Goal: Complete application form

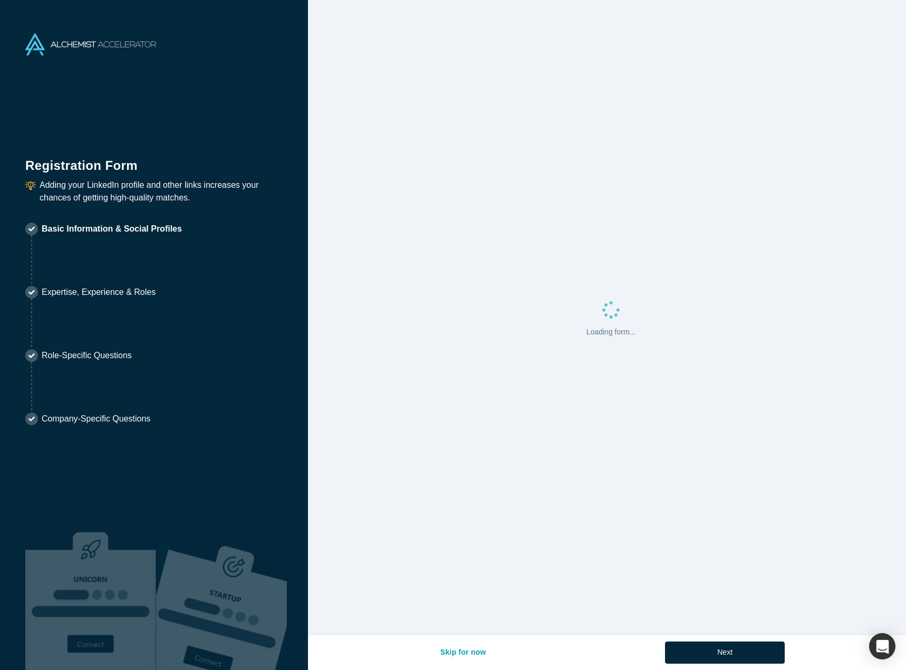
select select "JP"
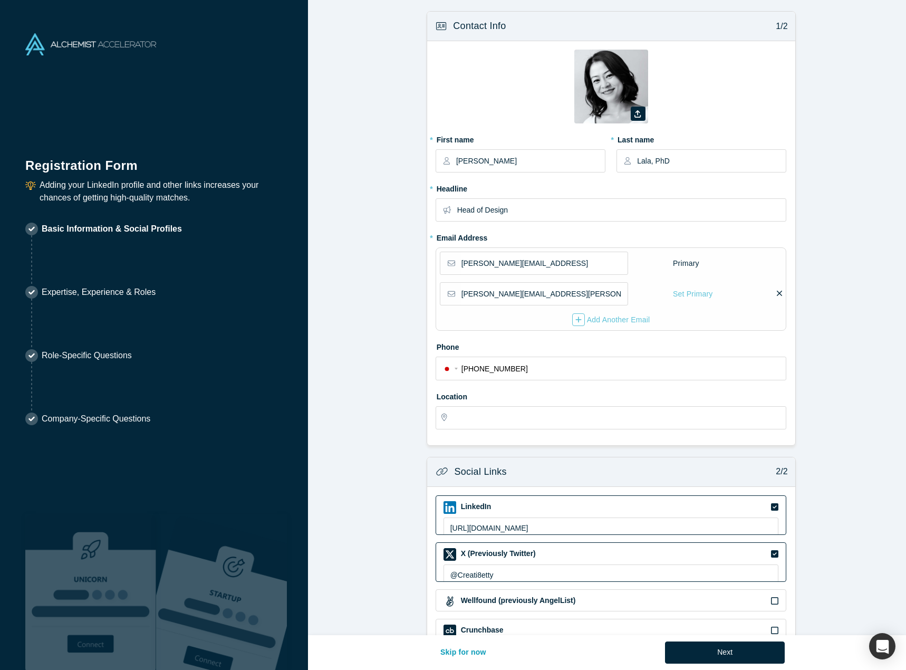
type input "Tokyo, Japan"
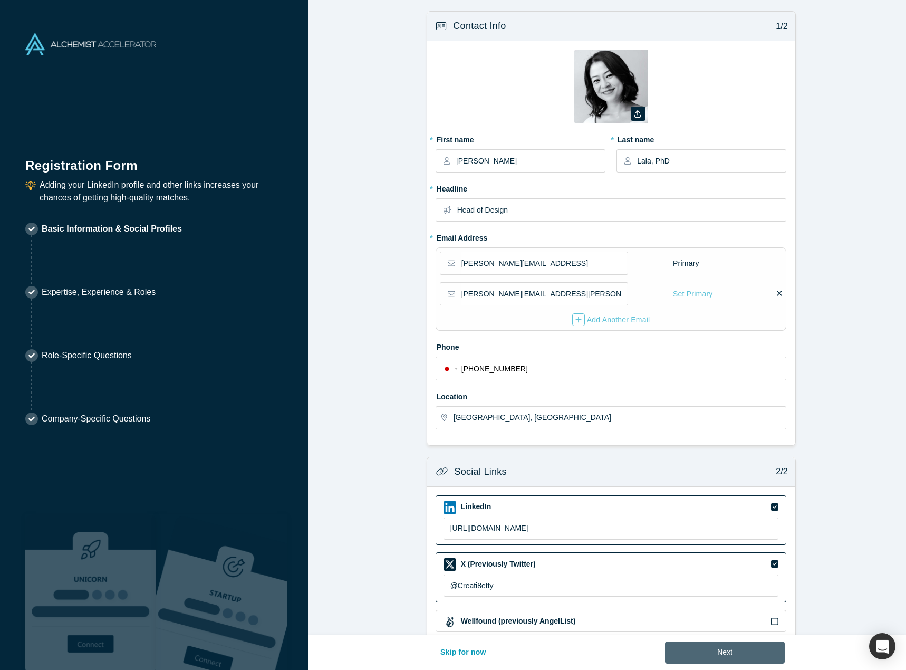
click at [691, 652] on button "Next" at bounding box center [725, 652] width 120 height 22
click at [878, 638] on div "button" at bounding box center [882, 646] width 29 height 29
click at [879, 644] on icon "button" at bounding box center [882, 646] width 8 height 4
click at [875, 647] on div "button" at bounding box center [882, 646] width 29 height 29
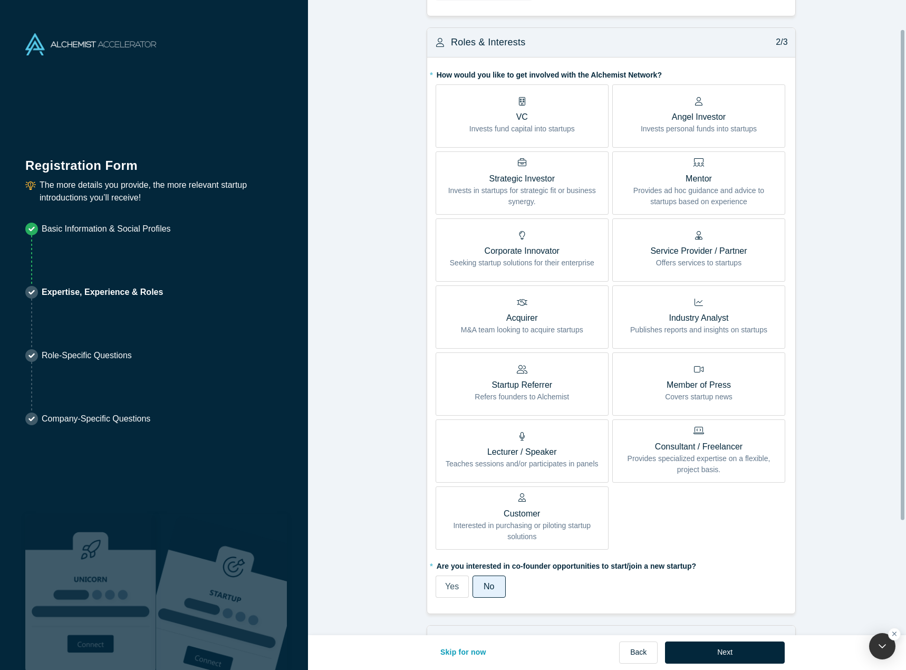
scroll to position [199, 0]
click at [691, 656] on button "Next" at bounding box center [725, 652] width 120 height 22
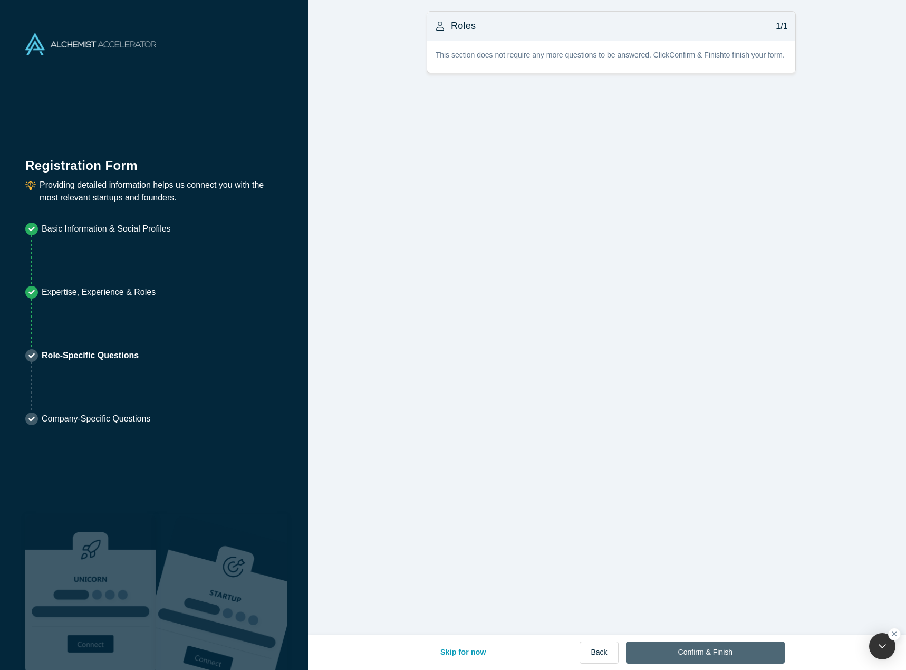
click at [693, 657] on button "Confirm & Finish" at bounding box center [705, 652] width 159 height 22
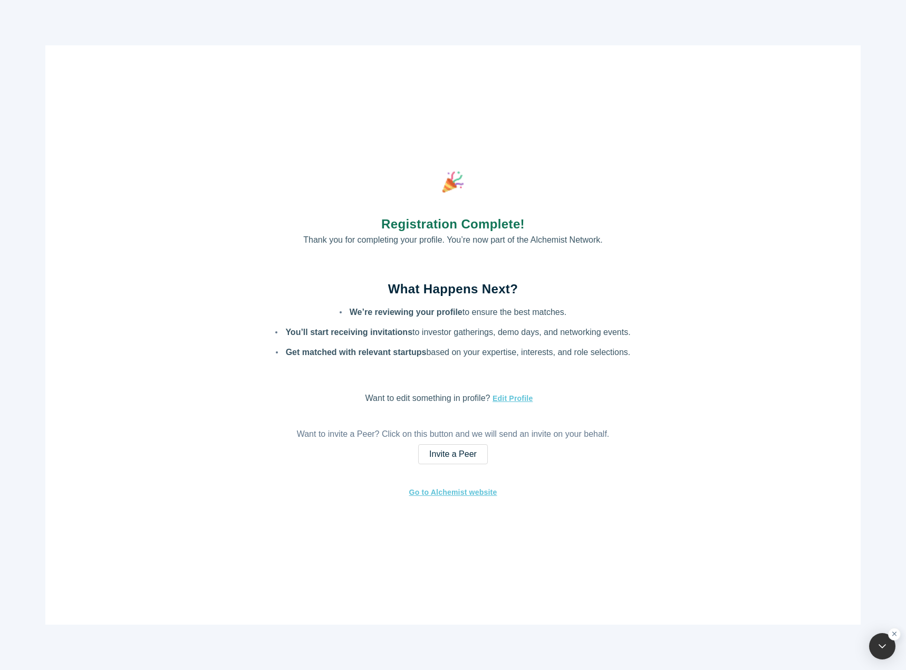
click at [356, 143] on div "Registration Complete! Thank you for completing your profile. You’re now part o…" at bounding box center [452, 334] width 815 height 579
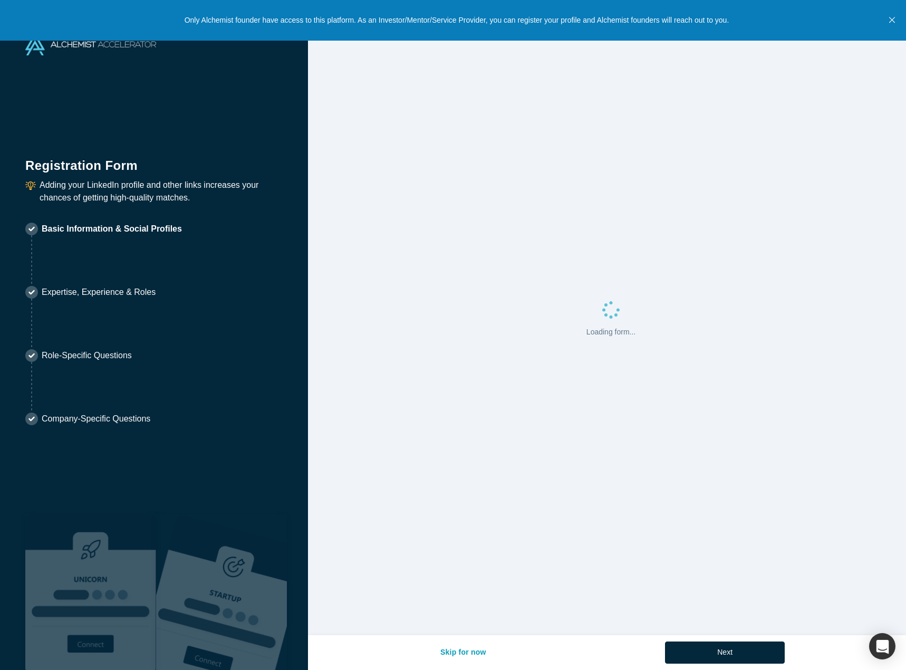
select select "JP"
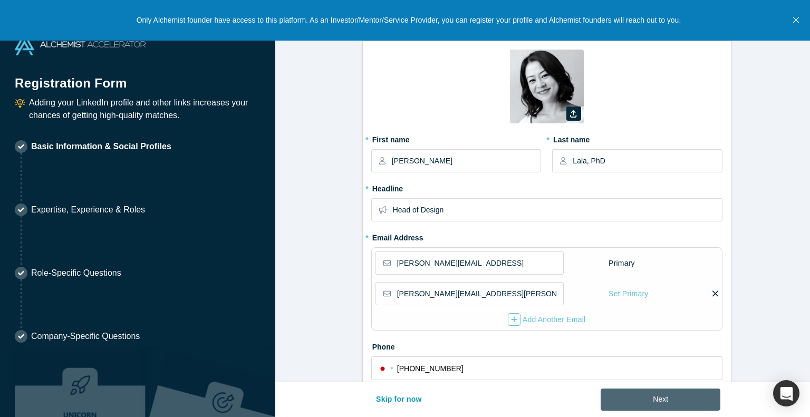
click at [616, 400] on button "Next" at bounding box center [660, 400] width 120 height 22
click at [797, 15] on icon "Close" at bounding box center [796, 19] width 6 height 9
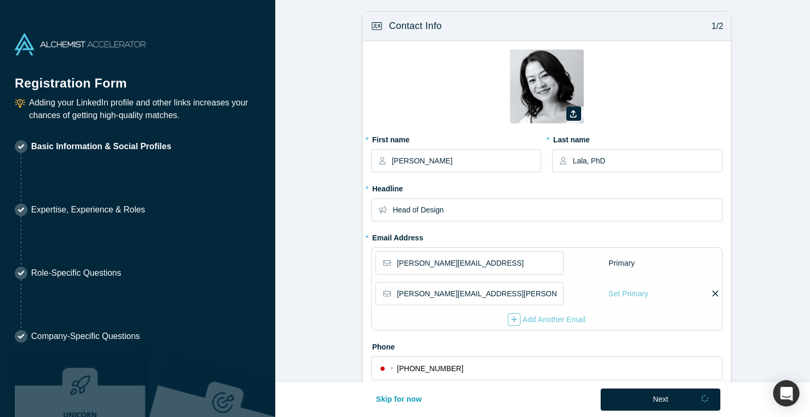
click at [666, 408] on div "Next" at bounding box center [660, 400] width 120 height 22
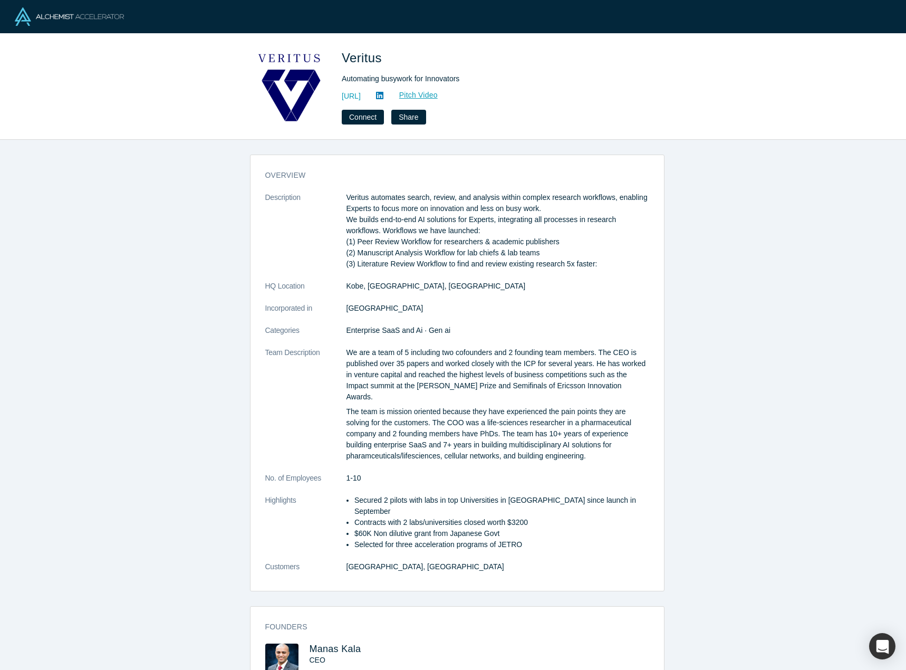
scroll to position [66, 0]
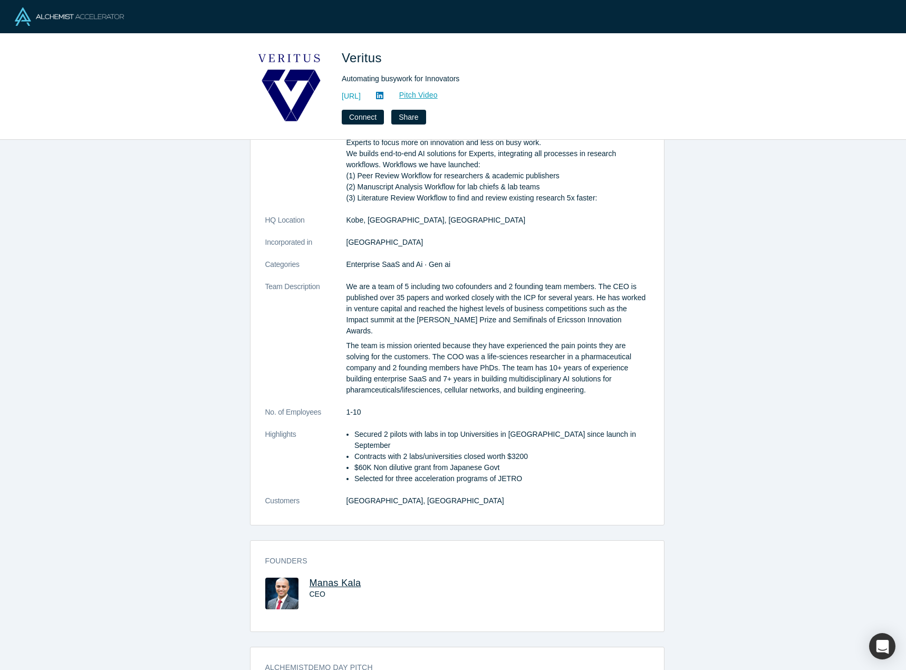
click at [354, 577] on span "Manas Kala" at bounding box center [335, 582] width 52 height 11
